Goal: Task Accomplishment & Management: Use online tool/utility

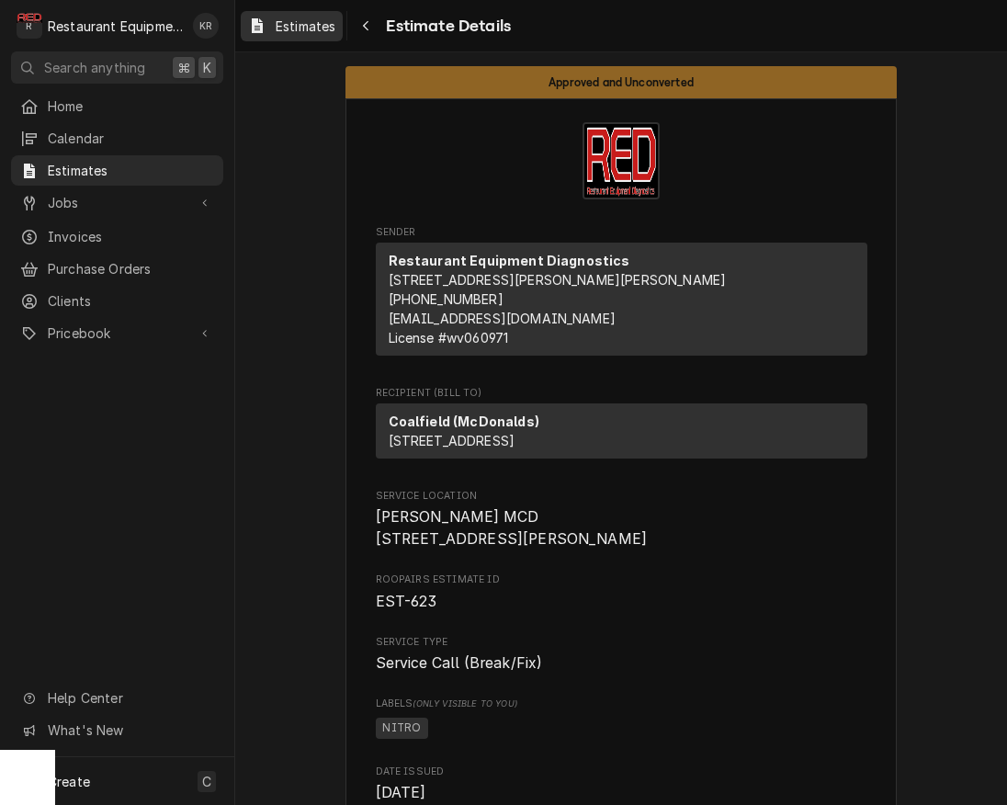
click at [313, 37] on link "Estimates" at bounding box center [292, 26] width 102 height 30
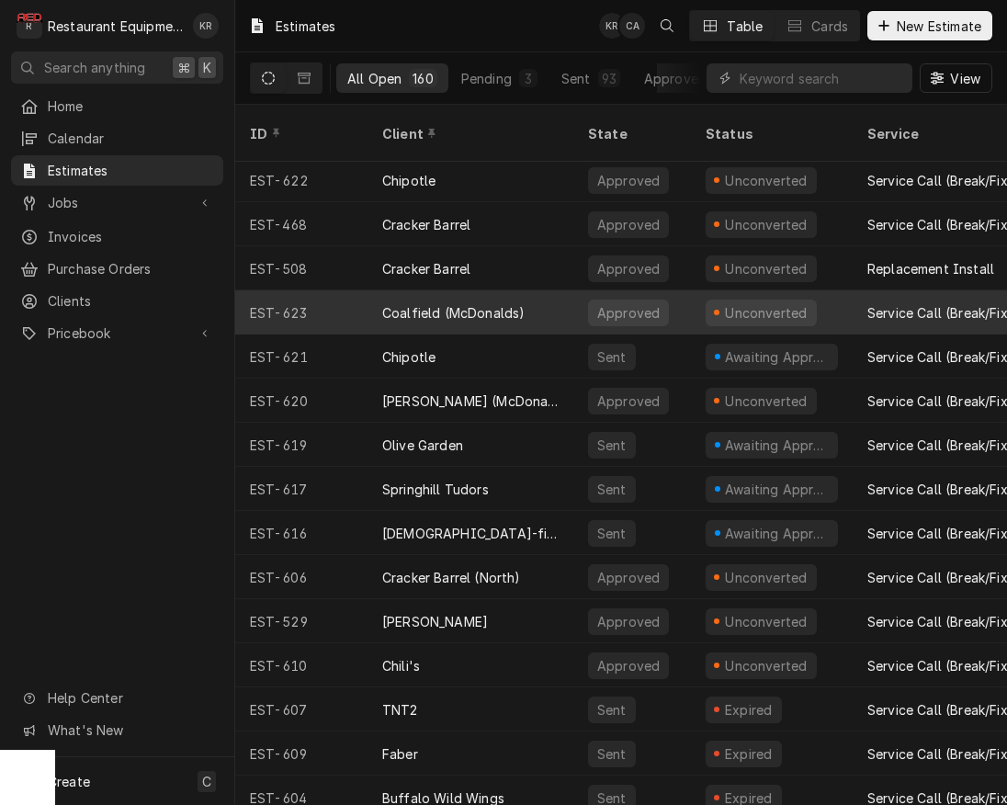
scroll to position [3, 0]
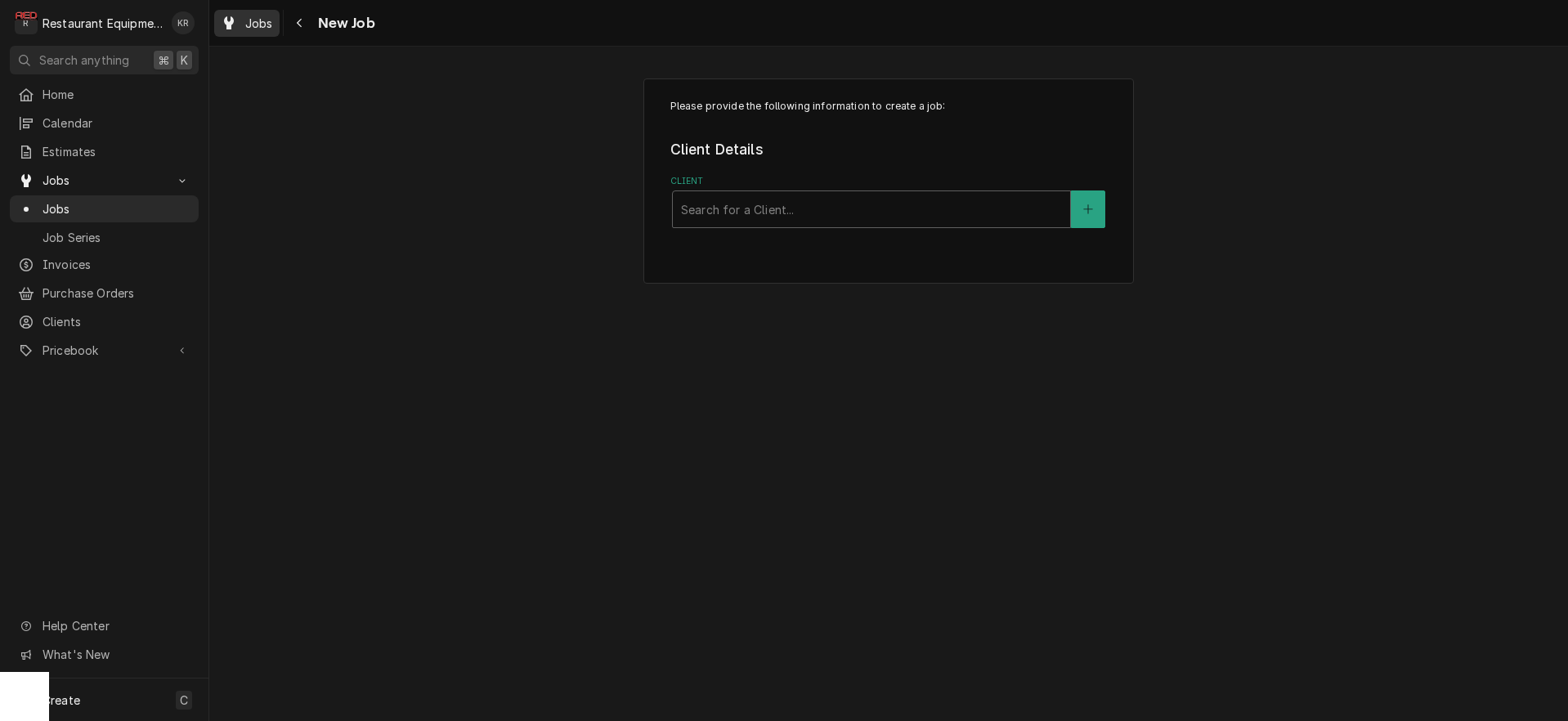
click at [265, 25] on span "Jobs" at bounding box center [259, 23] width 28 height 17
